Goal: Find contact information: Find contact information

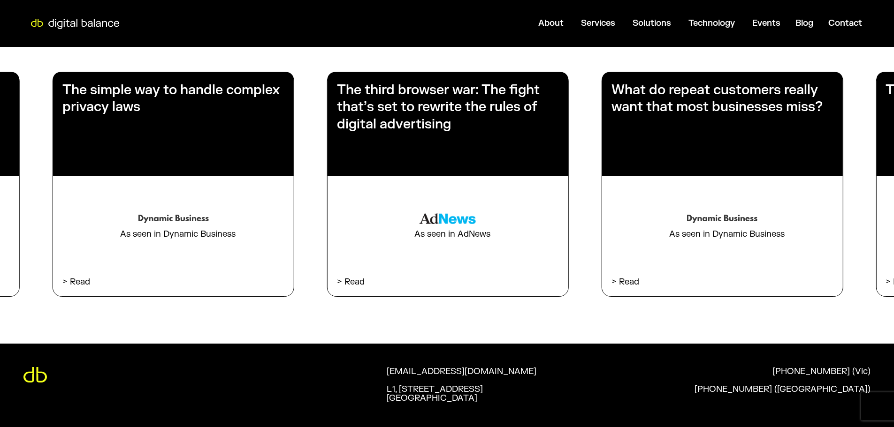
scroll to position [1669, 0]
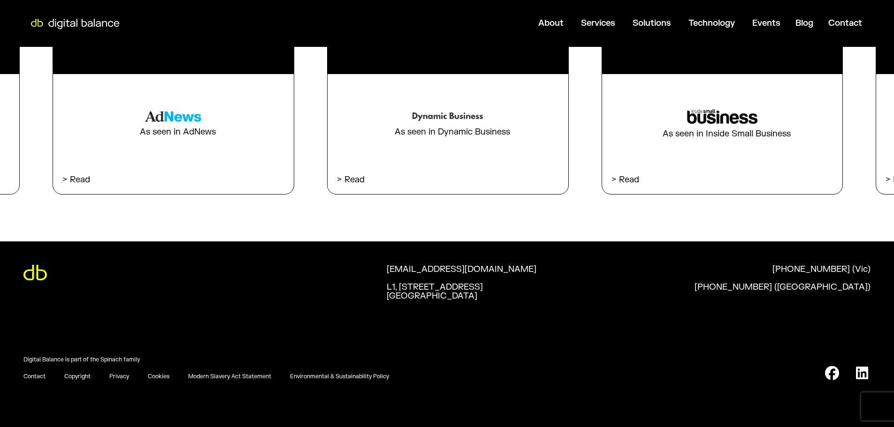
click at [29, 376] on link "Contact" at bounding box center [34, 377] width 22 height 8
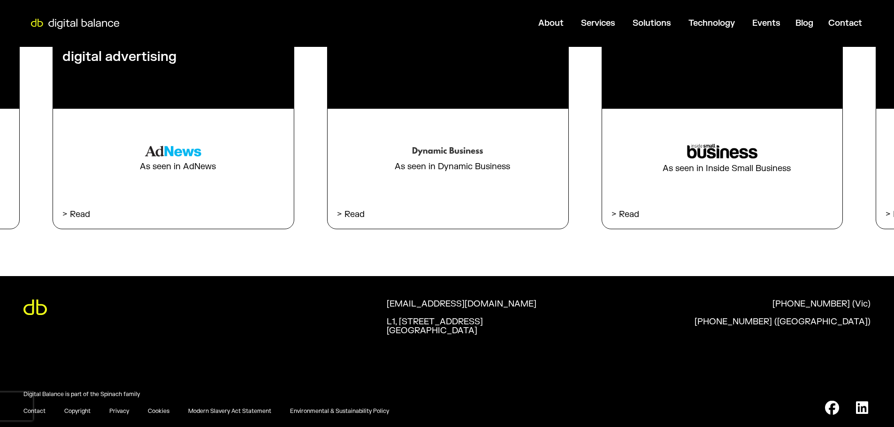
scroll to position [1522, 0]
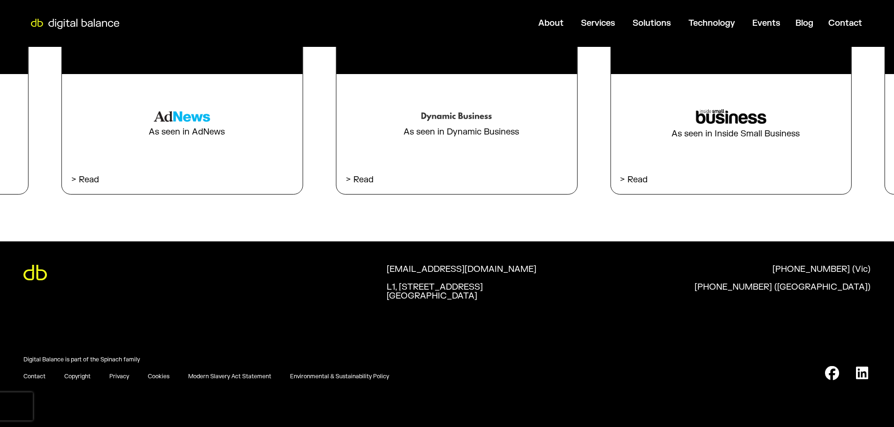
click at [159, 98] on div "What do repeat customers really want that most businesses miss? As seen in Dyna…" at bounding box center [604, 83] width 3841 height 238
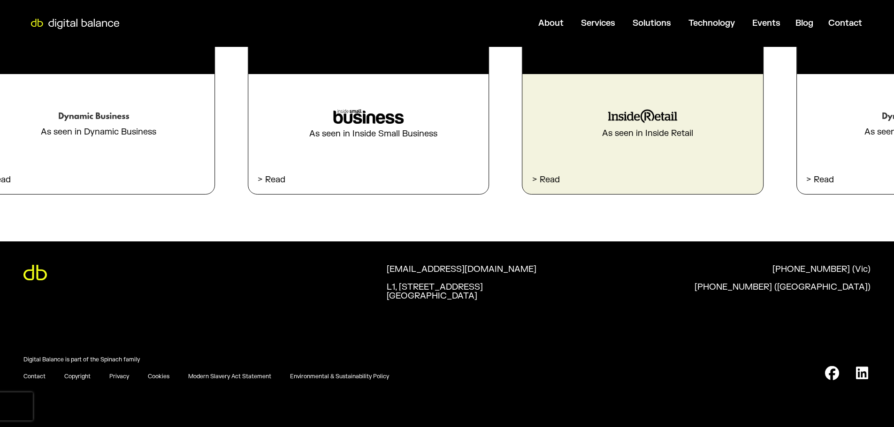
click at [523, 74] on div "How to leverage loyalty data like Woolworths As seen in Inside Retail > Read" at bounding box center [643, 82] width 241 height 224
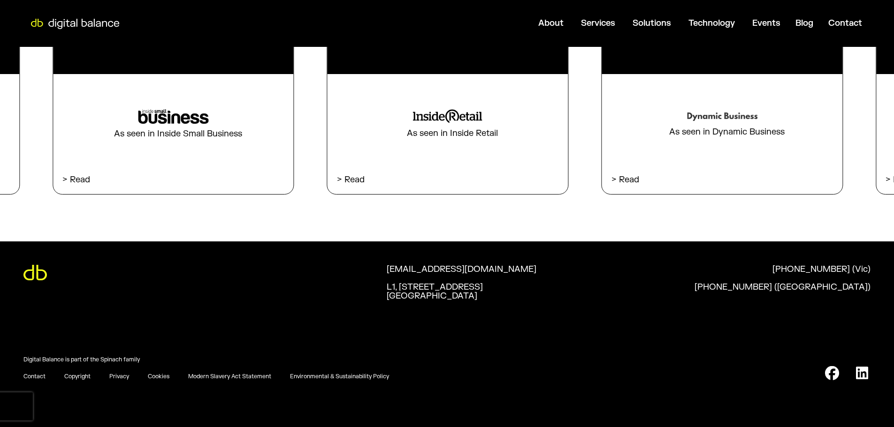
drag, startPoint x: 717, startPoint y: 46, endPoint x: 527, endPoint y: 29, distance: 190.7
click at [318, 34] on header "About Close About Open About Services Close Services Open Services All Services…" at bounding box center [447, 23] width 894 height 47
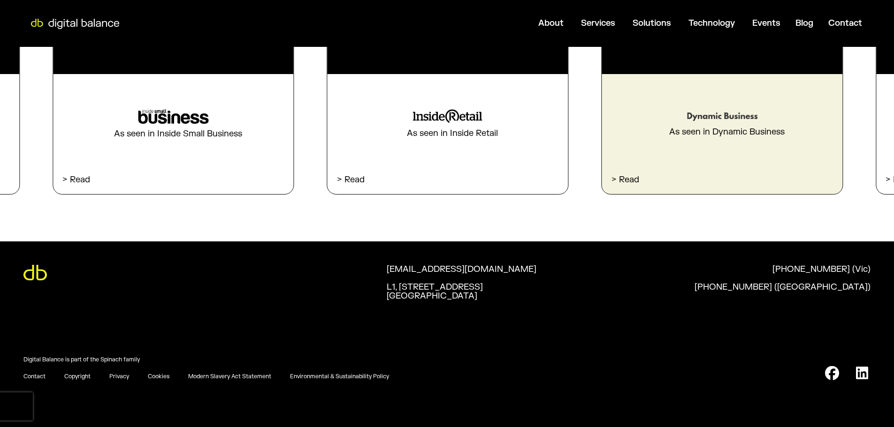
click at [426, 86] on div "What do repeat customers really want that most businesses miss? As seen in Dyna…" at bounding box center [46, 83] width 3841 height 238
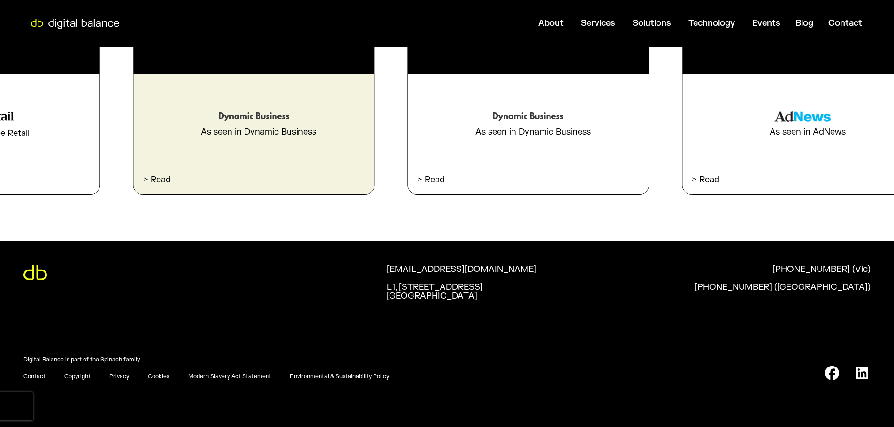
click at [283, 52] on div "How can AI help small businesses read their customers’ minds? As seen in Dynami…" at bounding box center [254, 82] width 241 height 224
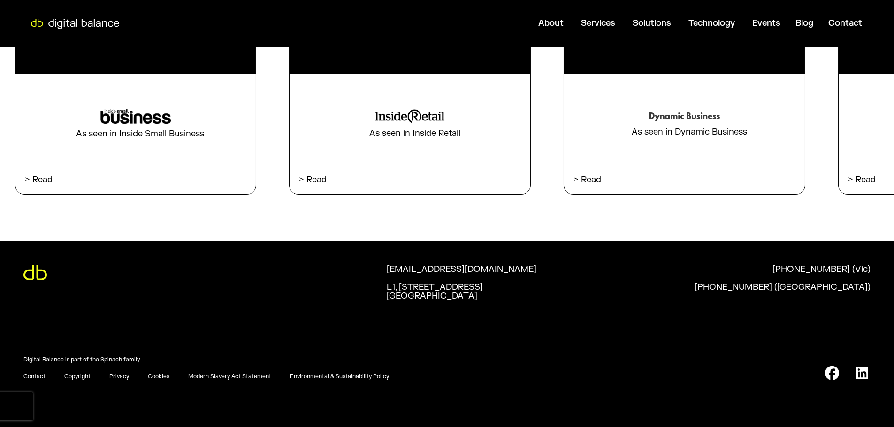
click at [147, 63] on div "What do repeat customers really want that most businesses miss? As seen in Dyna…" at bounding box center [9, 83] width 3841 height 238
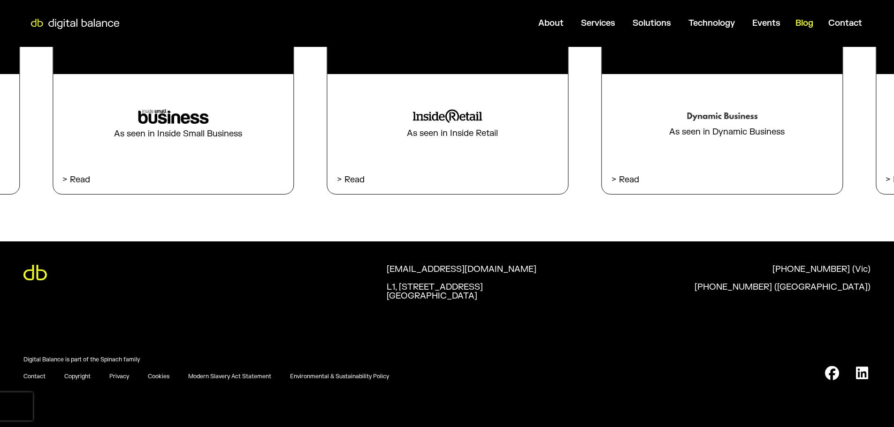
click at [806, 23] on span "Blog" at bounding box center [804, 23] width 18 height 11
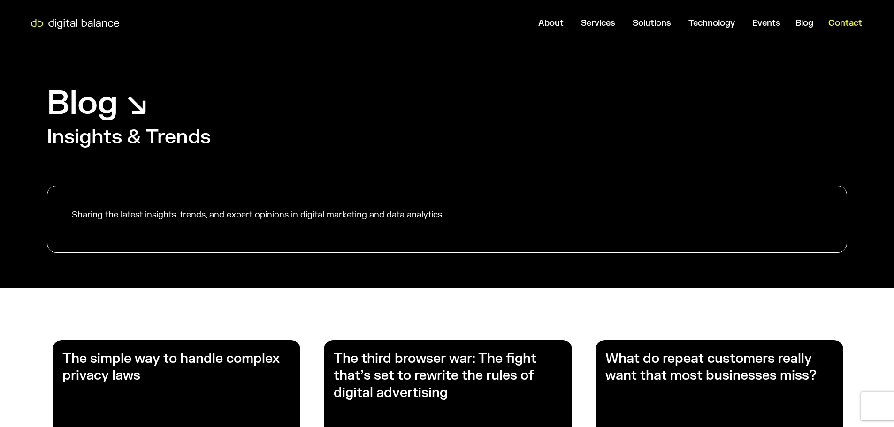
click at [844, 26] on span "Contact" at bounding box center [845, 23] width 34 height 11
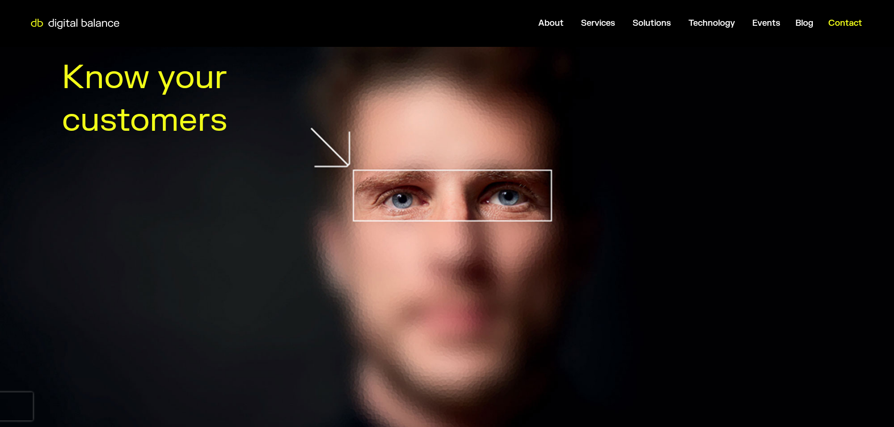
click at [839, 24] on span "Contact" at bounding box center [845, 23] width 34 height 11
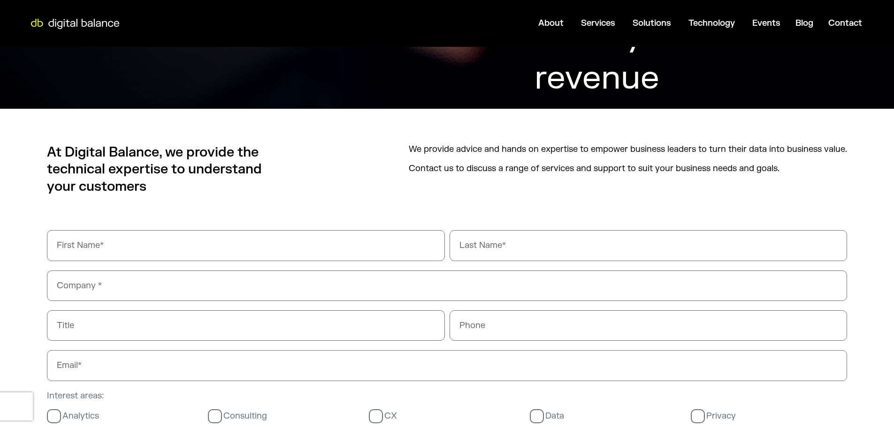
scroll to position [422, 0]
